Goal: Task Accomplishment & Management: Use online tool/utility

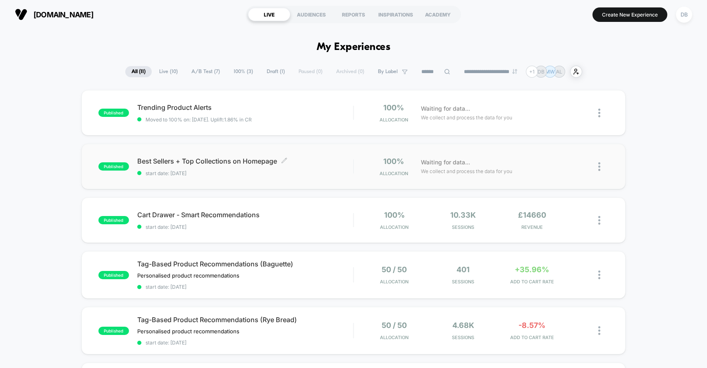
click at [324, 163] on span "Best Sellers + Top Collections on Homepage Click to edit experience details" at bounding box center [245, 161] width 216 height 8
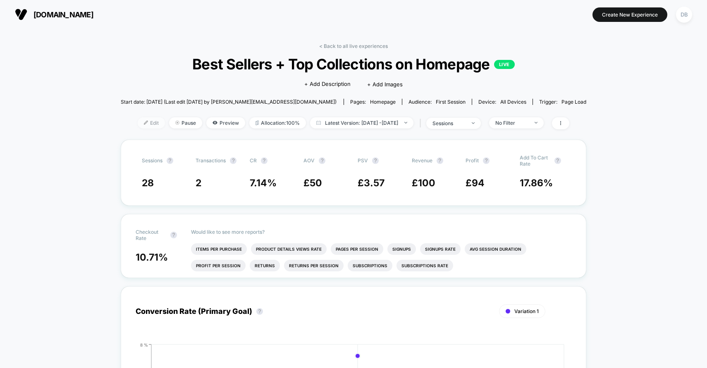
click at [139, 123] on span "Edit" at bounding box center [151, 122] width 27 height 11
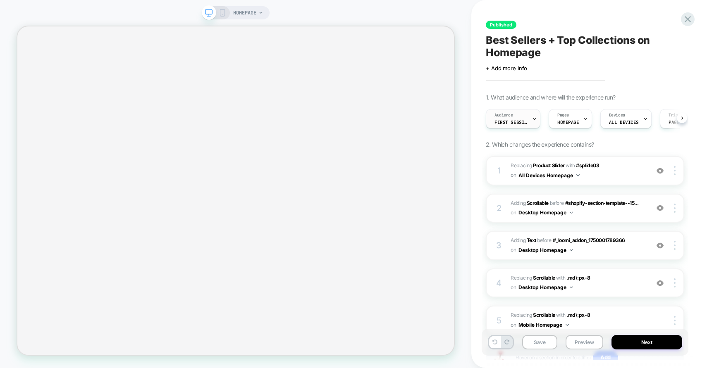
scroll to position [0, 0]
click at [521, 127] on div "Audience First Session" at bounding box center [510, 118] width 50 height 19
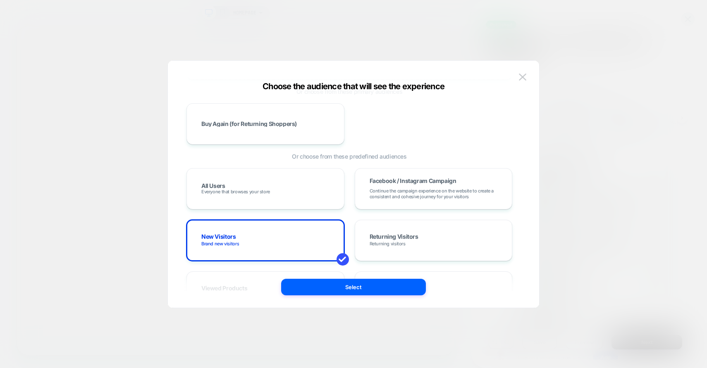
scroll to position [65, 0]
click at [310, 202] on div "All Users Everyone that browses your store" at bounding box center [265, 187] width 158 height 41
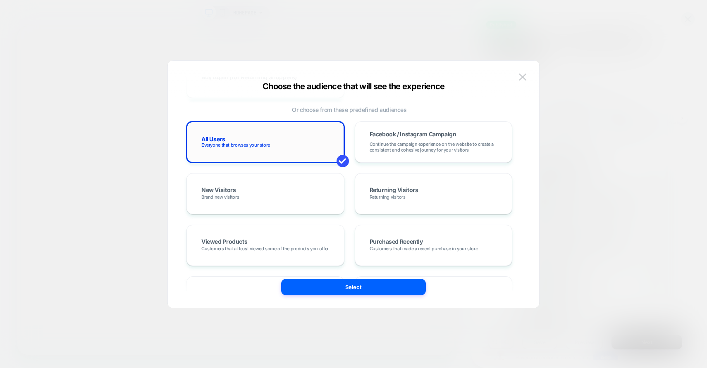
scroll to position [0, 0]
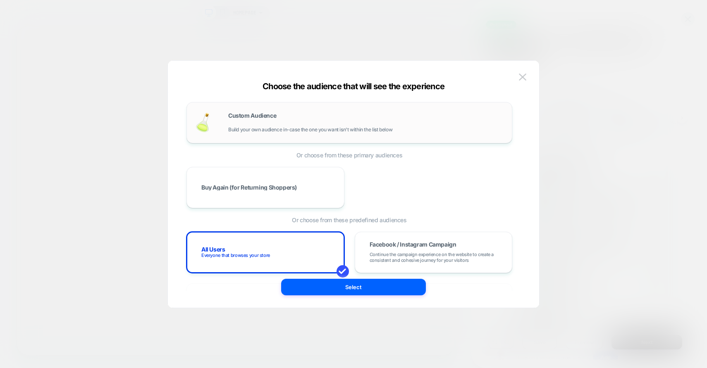
click at [271, 121] on div "Custom Audience Build your own audience in-case the one you want isn't within t…" at bounding box center [365, 123] width 275 height 20
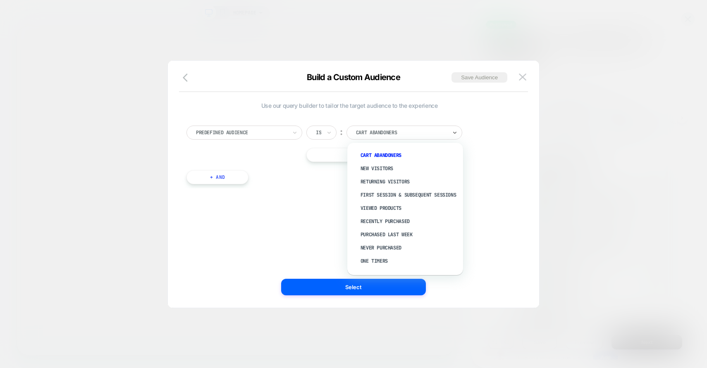
click at [368, 133] on div at bounding box center [401, 132] width 91 height 7
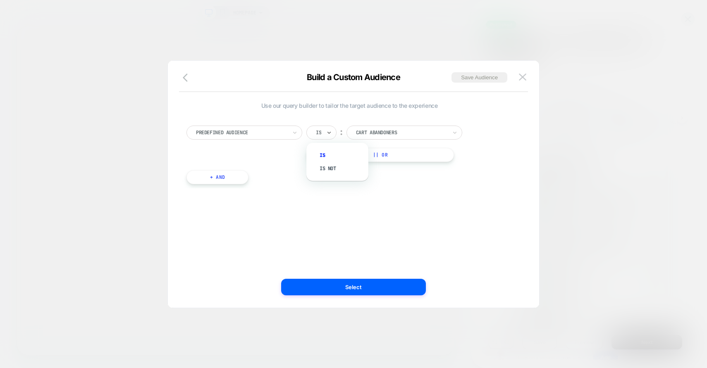
click at [326, 132] on div "Is" at bounding box center [321, 133] width 30 height 14
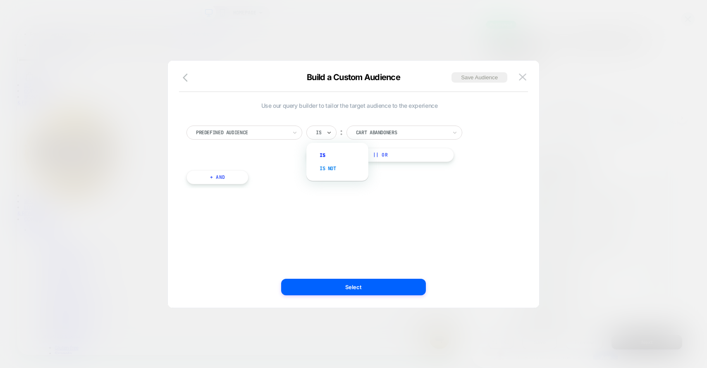
click at [328, 169] on div "Is not" at bounding box center [341, 168] width 54 height 13
click at [409, 133] on div at bounding box center [411, 132] width 91 height 7
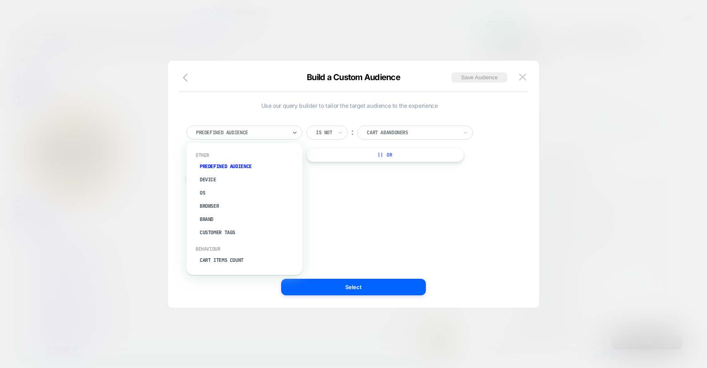
click at [284, 129] on div at bounding box center [241, 132] width 91 height 7
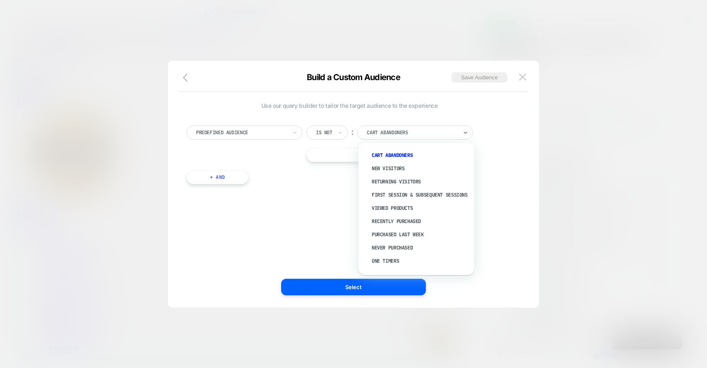
click at [298, 167] on div "Predefined Audience Is not ︰ option Cart Abandoners focused, 1 of 11. 11 result…" at bounding box center [349, 150] width 334 height 75
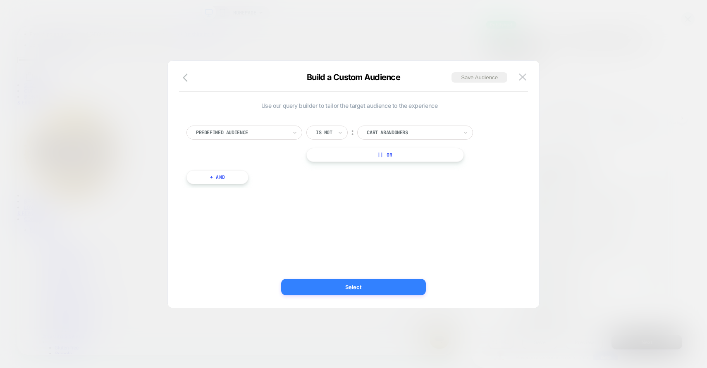
click at [388, 290] on button "Select" at bounding box center [353, 287] width 145 height 17
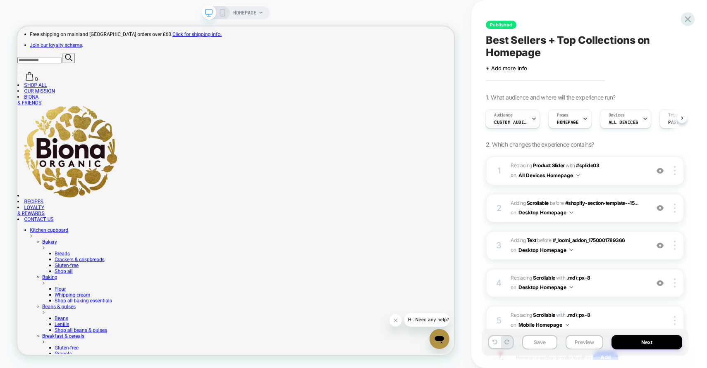
click at [520, 121] on span "Custom Audience" at bounding box center [510, 122] width 33 height 6
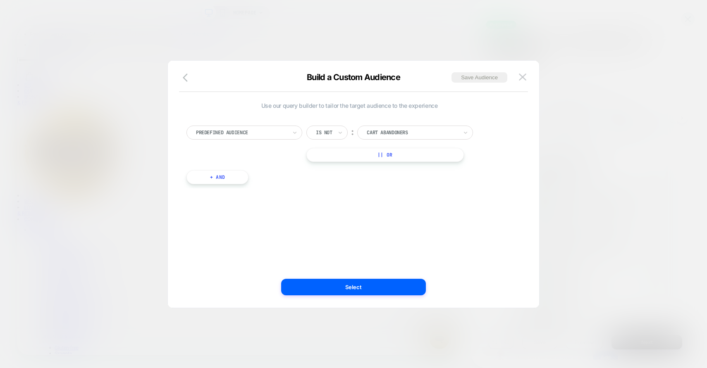
click at [233, 180] on button "+ And" at bounding box center [217, 177] width 62 height 14
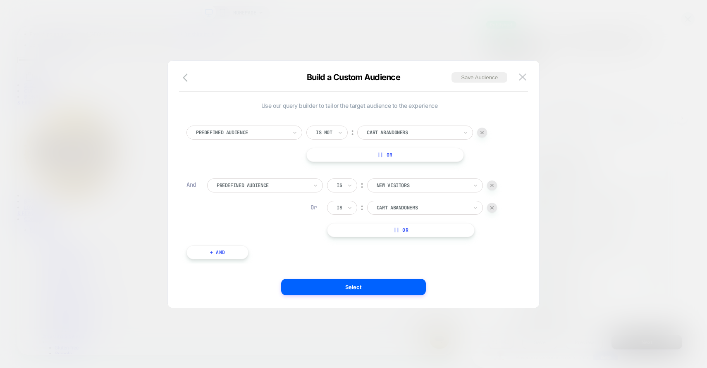
click at [414, 205] on div at bounding box center [421, 207] width 91 height 7
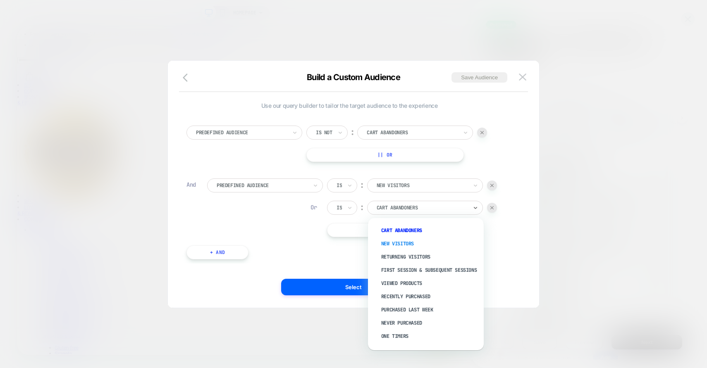
click at [403, 242] on div "New Visitors" at bounding box center [429, 243] width 107 height 13
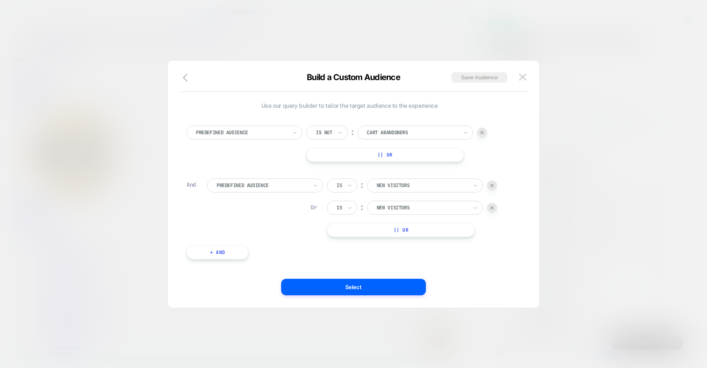
click at [412, 231] on div at bounding box center [421, 229] width 91 height 7
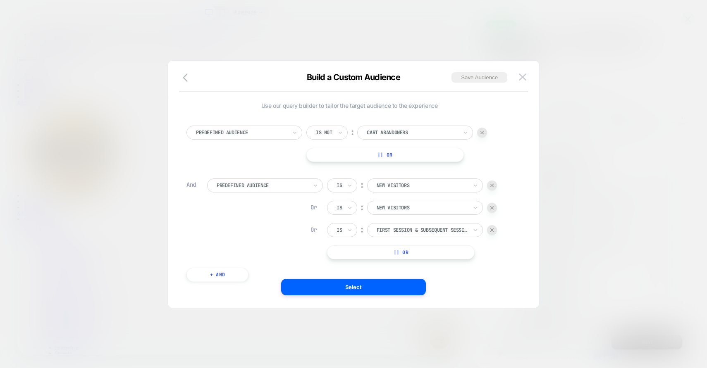
click at [419, 242] on div "Is ︰ New Visitors Or Is ︰ New Visitors Or Is ︰ First session & subsequent sessi…" at bounding box center [412, 218] width 170 height 81
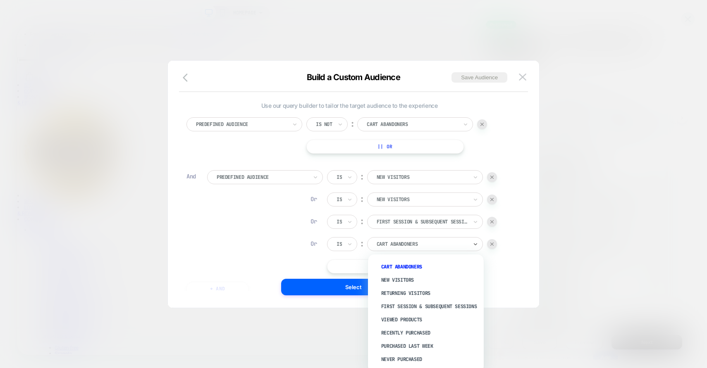
click at [416, 240] on div at bounding box center [421, 243] width 91 height 7
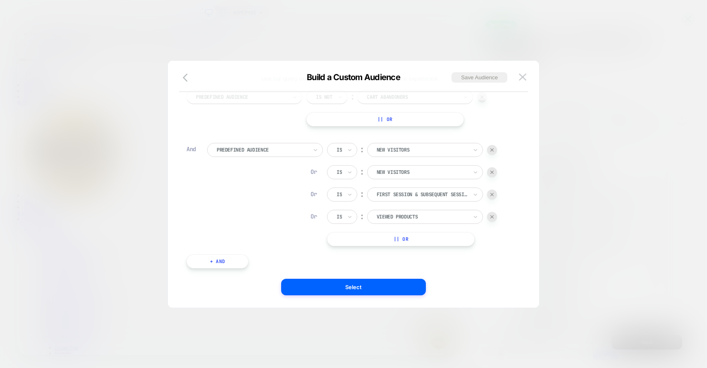
scroll to position [40, 0]
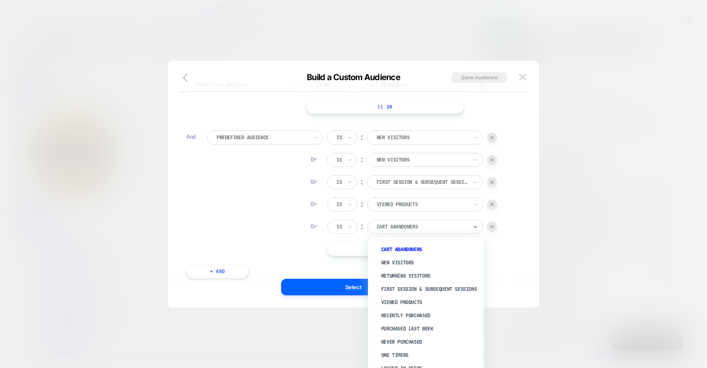
click at [416, 228] on div at bounding box center [421, 226] width 91 height 7
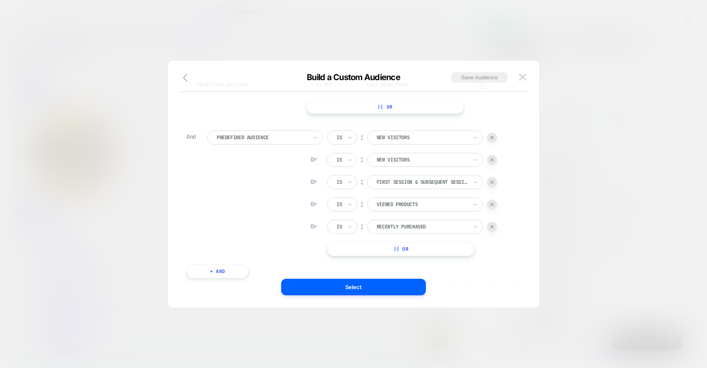
click at [409, 246] on div at bounding box center [421, 248] width 91 height 7
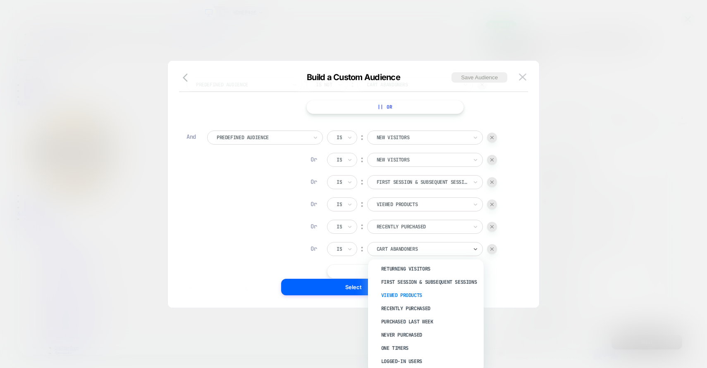
scroll to position [47, 0]
click at [419, 322] on div "Never Purchased" at bounding box center [429, 321] width 107 height 13
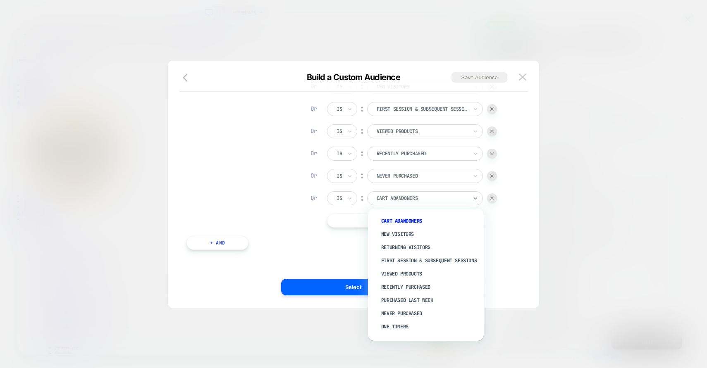
click at [428, 203] on div "Cart Abandoners" at bounding box center [425, 198] width 116 height 14
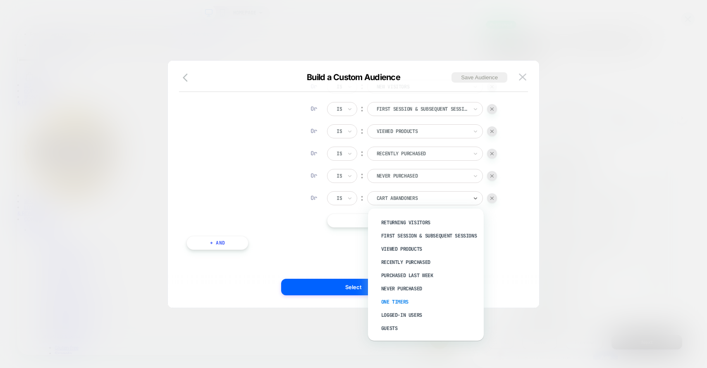
click at [407, 300] on div "One Timers" at bounding box center [429, 301] width 107 height 13
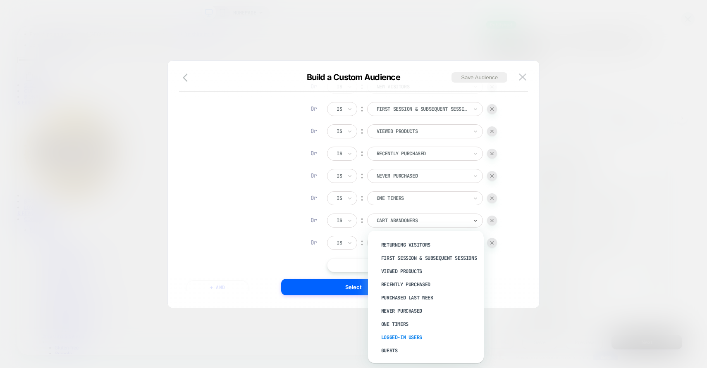
click at [407, 338] on div "Logged-in Users" at bounding box center [429, 337] width 107 height 13
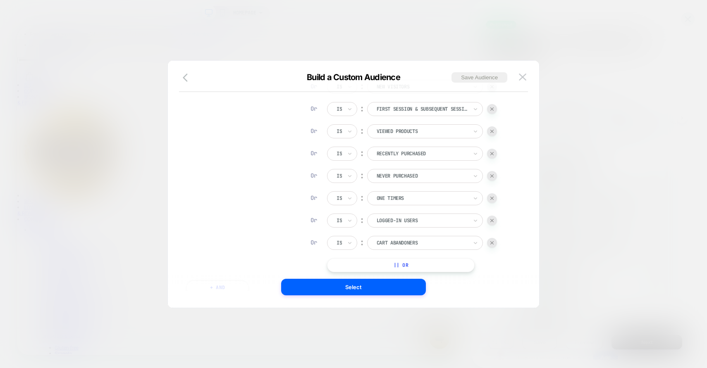
click at [419, 243] on div at bounding box center [421, 242] width 91 height 7
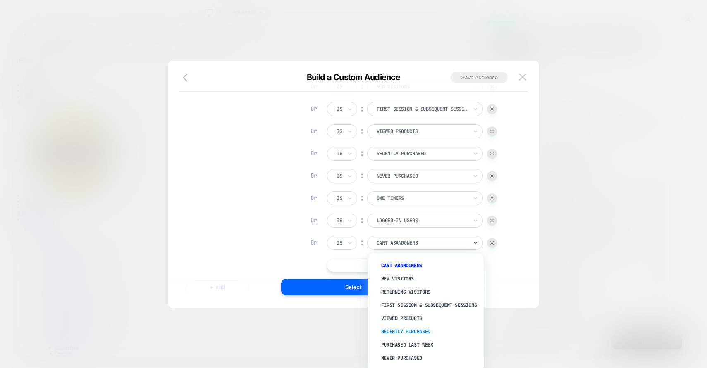
scroll to position [41, 0]
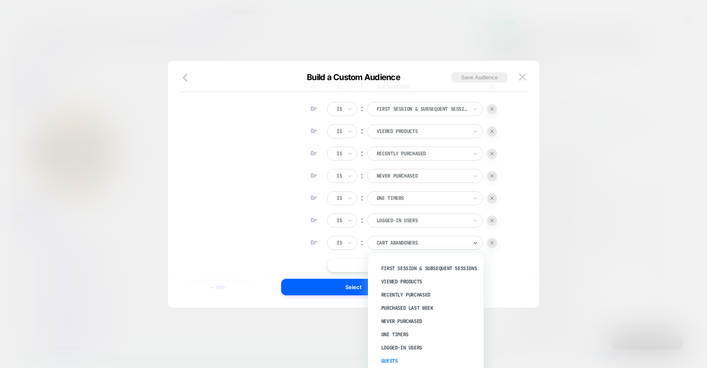
click at [394, 360] on div "Guests" at bounding box center [429, 361] width 107 height 13
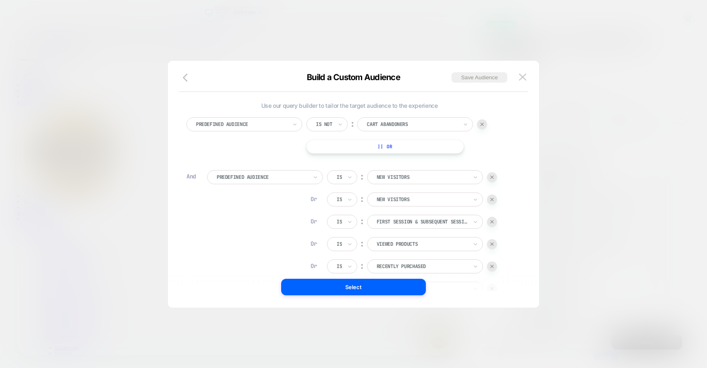
scroll to position [157, 0]
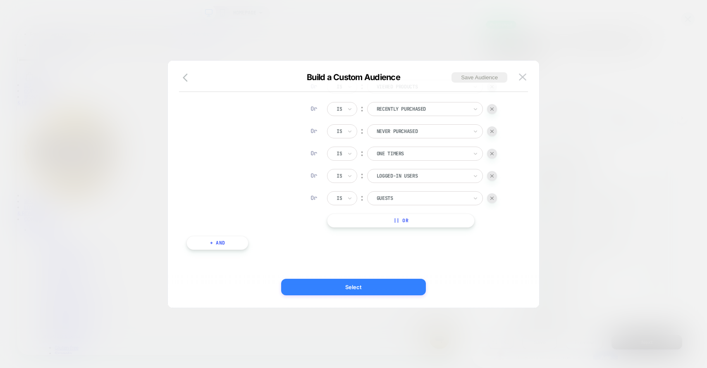
click at [377, 290] on button "Select" at bounding box center [353, 287] width 145 height 17
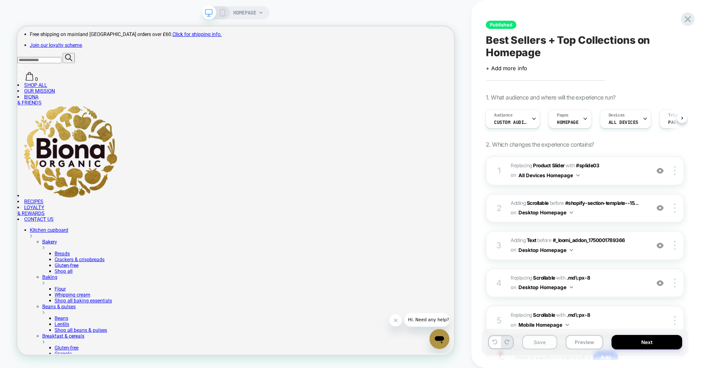
click at [552, 338] on button "Save" at bounding box center [539, 342] width 35 height 14
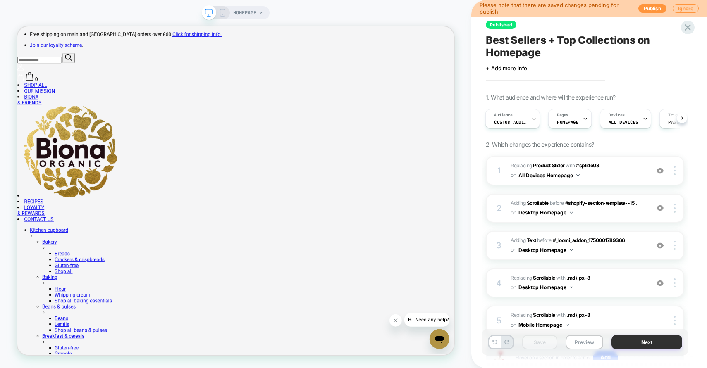
click at [654, 342] on button "Next" at bounding box center [646, 342] width 71 height 14
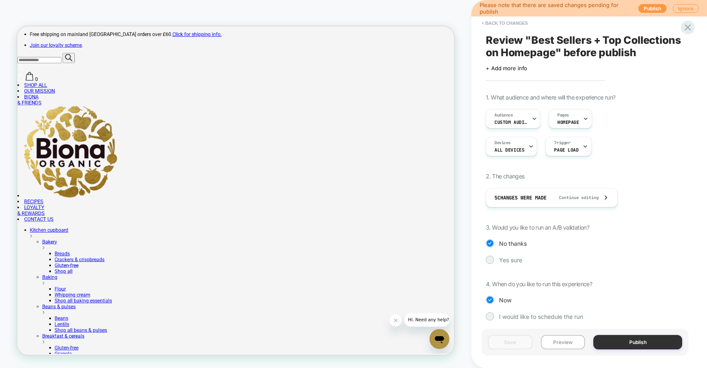
click at [656, 342] on button "Publish" at bounding box center [637, 342] width 89 height 14
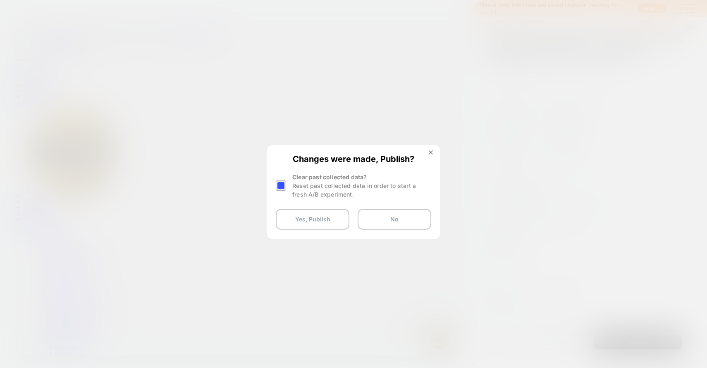
click at [0, 0] on div at bounding box center [0, 0] width 0 height 0
click at [304, 218] on button "Yes, Publish" at bounding box center [313, 219] width 74 height 21
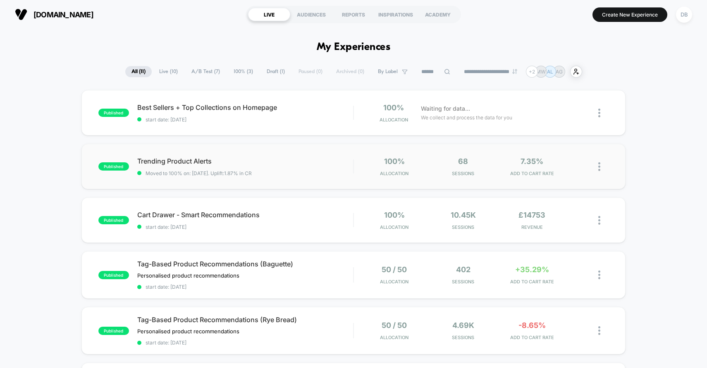
click at [314, 180] on div "published Trending Product Alerts Moved to 100% on: [DATE] . Uplift: 1.87% in C…" at bounding box center [353, 166] width 544 height 45
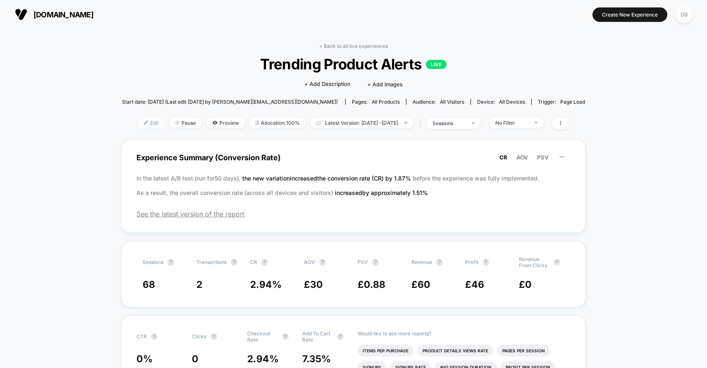
click at [139, 124] on span "Edit" at bounding box center [151, 122] width 27 height 11
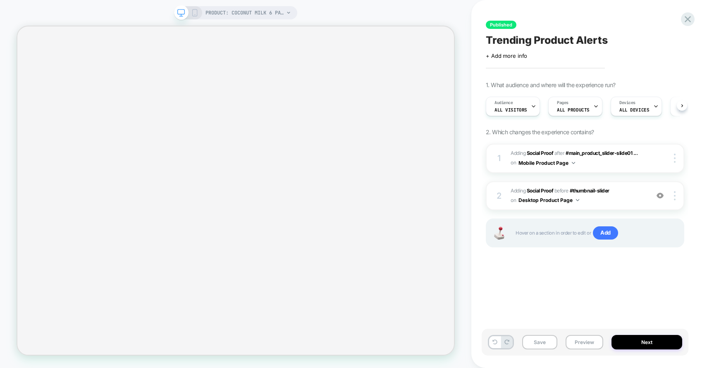
scroll to position [0, 0]
click at [688, 19] on icon at bounding box center [687, 19] width 11 height 11
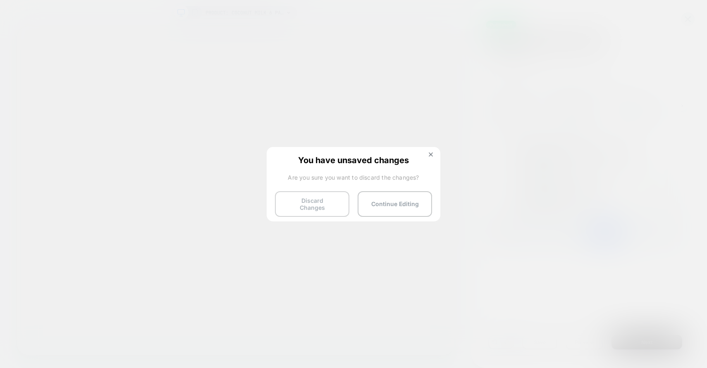
click at [326, 208] on button "Discard Changes" at bounding box center [312, 204] width 74 height 26
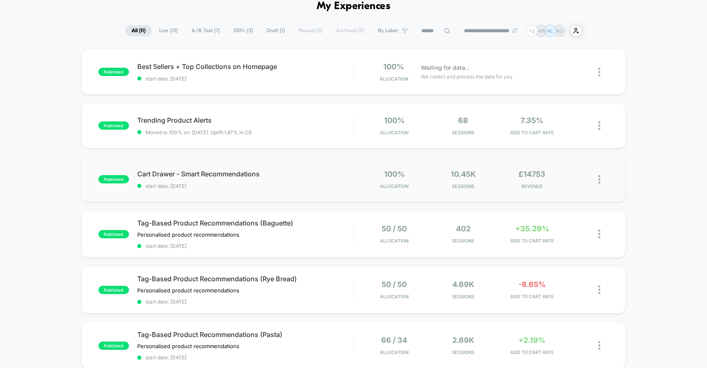
scroll to position [41, 0]
click at [299, 183] on span "start date: [DATE]" at bounding box center [245, 186] width 216 height 6
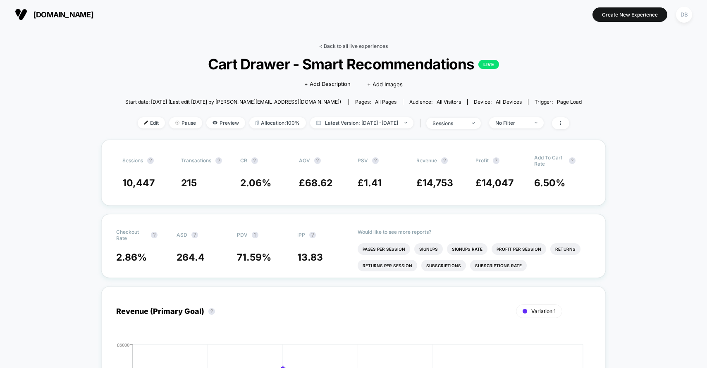
click at [327, 46] on link "< Back to all live experiences" at bounding box center [353, 46] width 69 height 6
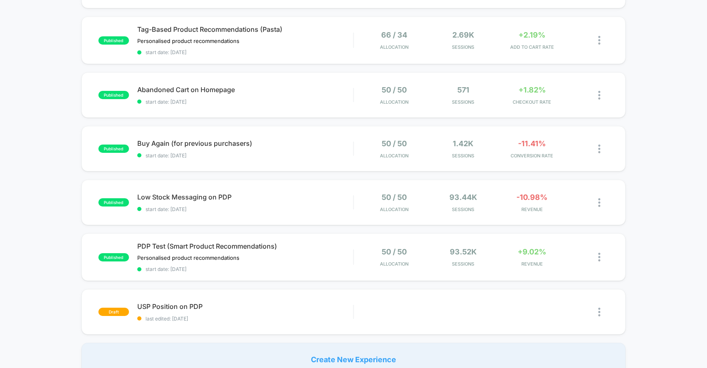
scroll to position [346, 0]
click at [321, 257] on div "PDP Test (Smart Product Recommendations) Personalised product recommendations﻿ …" at bounding box center [245, 258] width 216 height 30
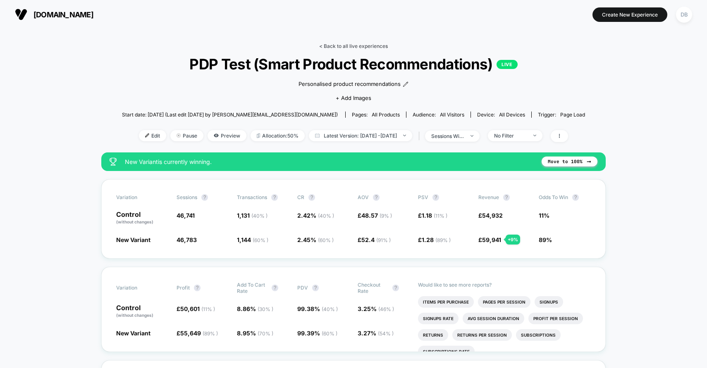
click at [328, 43] on link "< Back to all live experiences" at bounding box center [353, 46] width 69 height 6
